Goal: Navigation & Orientation: Find specific page/section

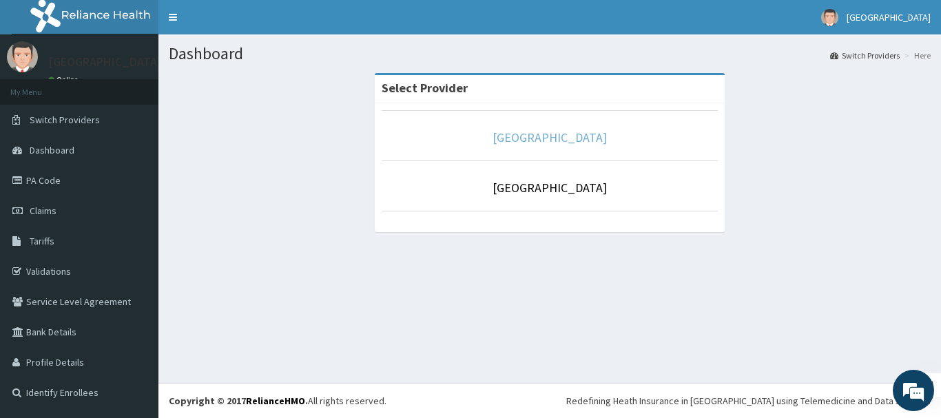
click at [529, 140] on link "[GEOGRAPHIC_DATA]" at bounding box center [550, 138] width 114 height 16
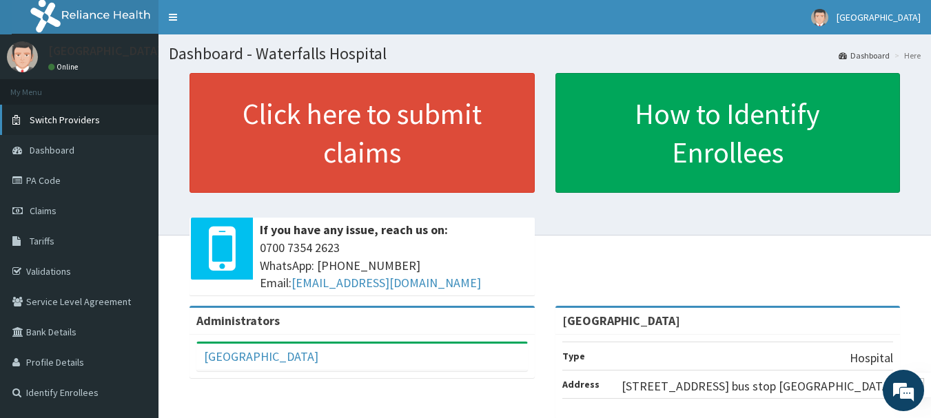
click at [59, 120] on span "Switch Providers" at bounding box center [65, 120] width 70 height 12
